Goal: Check status: Verify the current state of an ongoing process or item

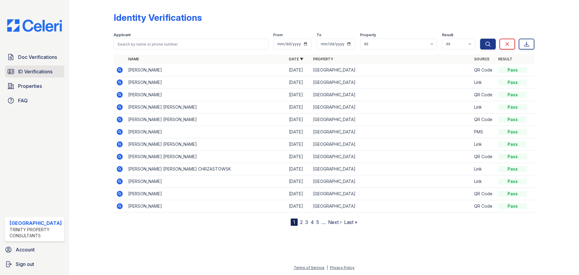
click at [40, 71] on span "ID Verifications" at bounding box center [35, 71] width 34 height 7
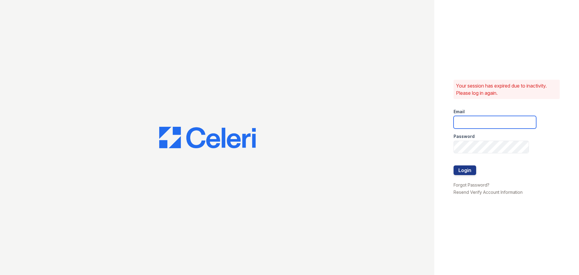
type input "arrivestreetervilleleasing@trinity-pm.com"
click at [462, 170] on button "Login" at bounding box center [465, 170] width 23 height 10
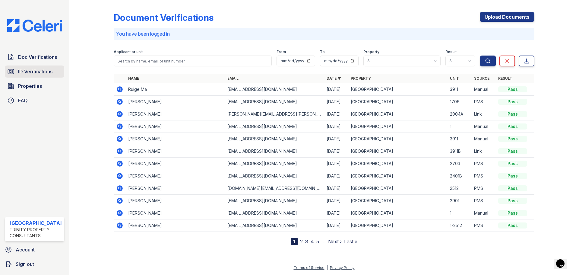
click at [44, 71] on span "ID Verifications" at bounding box center [35, 71] width 34 height 7
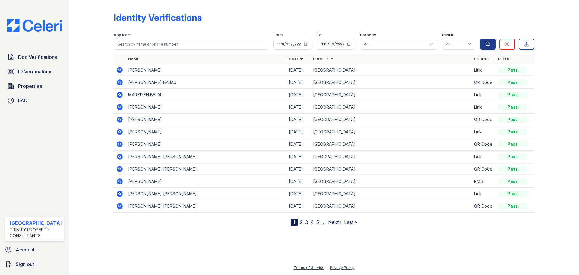
click at [125, 80] on td at bounding box center [120, 82] width 12 height 12
click at [121, 80] on icon at bounding box center [120, 82] width 6 height 6
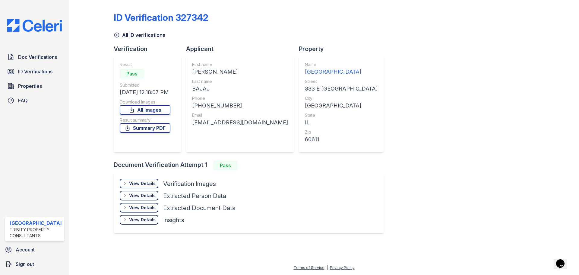
click at [154, 184] on div "View Details" at bounding box center [142, 183] width 27 height 6
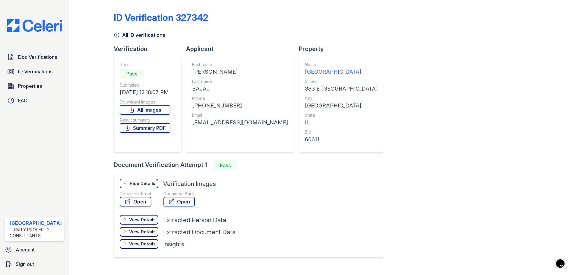
click at [148, 201] on link "Open" at bounding box center [136, 202] width 32 height 10
click at [186, 205] on link "Open" at bounding box center [179, 202] width 31 height 10
click at [147, 128] on link "Summary PDF" at bounding box center [145, 128] width 51 height 10
click at [27, 68] on span "ID Verifications" at bounding box center [35, 71] width 34 height 7
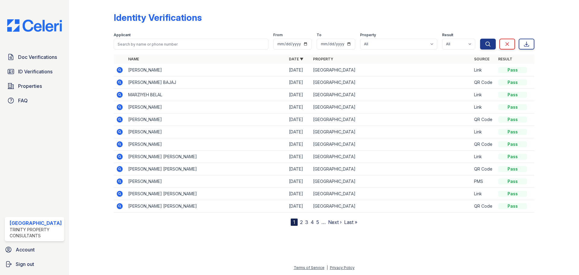
click at [117, 69] on icon at bounding box center [120, 70] width 6 height 6
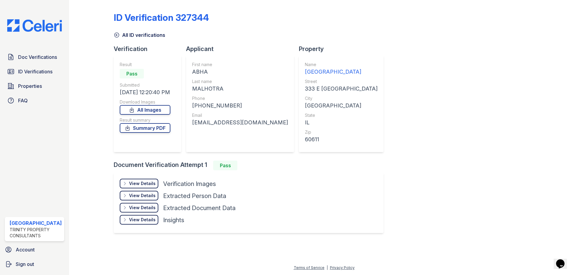
click at [146, 182] on div "View Details" at bounding box center [142, 183] width 27 height 6
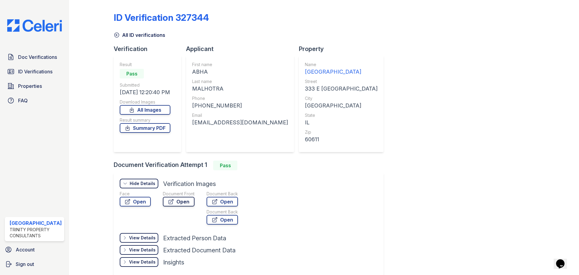
click at [173, 200] on icon at bounding box center [171, 201] width 5 height 5
click at [230, 202] on link "Open" at bounding box center [222, 202] width 31 height 10
click at [159, 128] on link "Summary PDF" at bounding box center [145, 128] width 51 height 10
click at [33, 57] on span "Doc Verifications" at bounding box center [37, 56] width 39 height 7
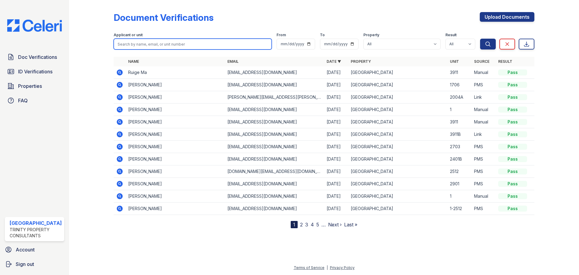
click at [189, 38] on div "Applicant or unit" at bounding box center [193, 41] width 158 height 17
type input "kethan"
click at [480, 39] on button "Search" at bounding box center [488, 44] width 16 height 11
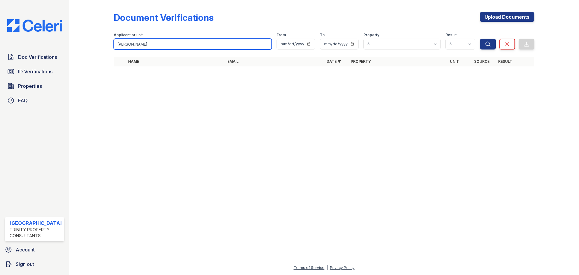
drag, startPoint x: 166, startPoint y: 43, endPoint x: 92, endPoint y: 43, distance: 73.3
click at [92, 43] on div "Document Verifications Upload Documents Filter Applicant or unit kethan From To…" at bounding box center [324, 41] width 491 height 82
type input "abha"
click at [480, 39] on button "Search" at bounding box center [488, 44] width 16 height 11
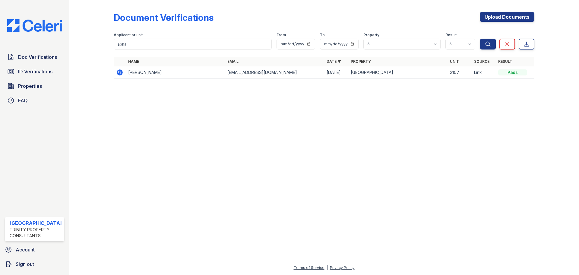
click at [118, 73] on icon at bounding box center [120, 72] width 6 height 6
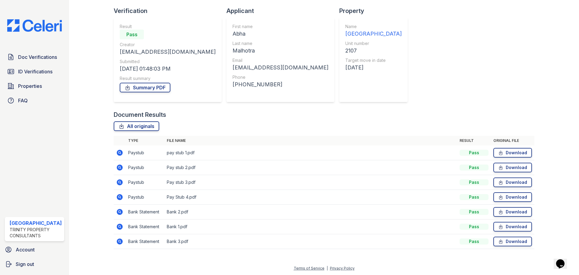
scroll to position [39, 0]
